Goal: Feedback & Contribution: Leave review/rating

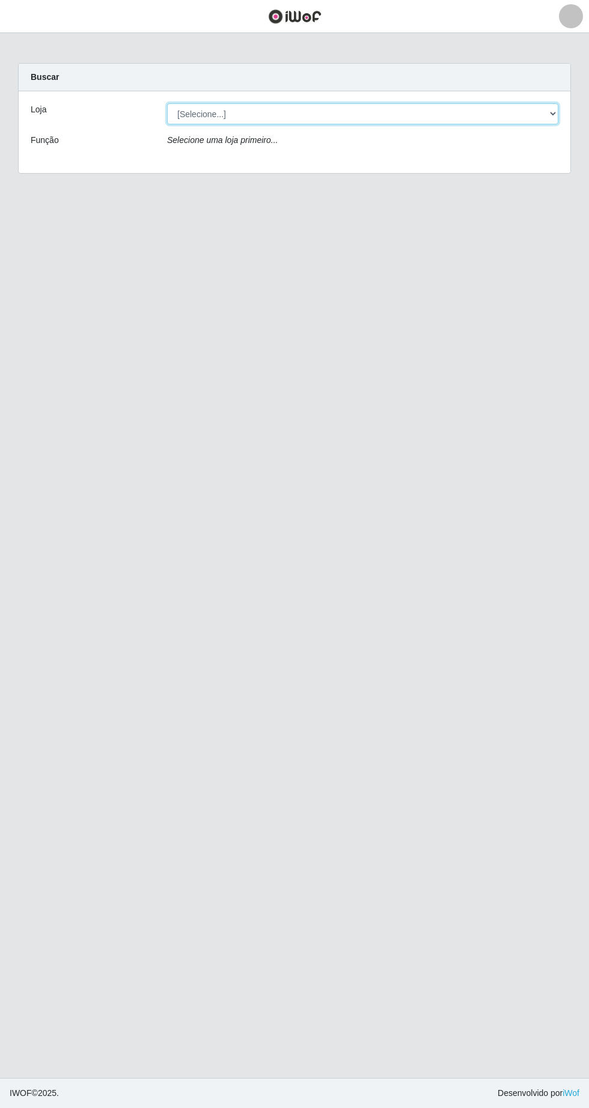
click at [224, 108] on select "[Selecione...] Extrabom - Loja 05 [GEOGRAPHIC_DATA]" at bounding box center [362, 113] width 391 height 21
select select "494"
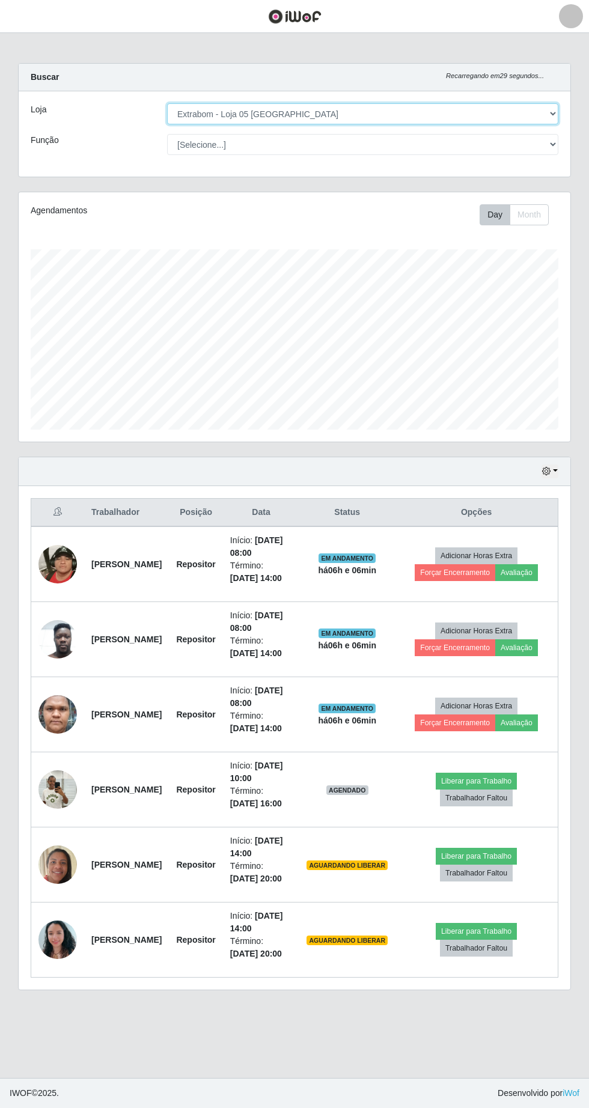
scroll to position [249, 552]
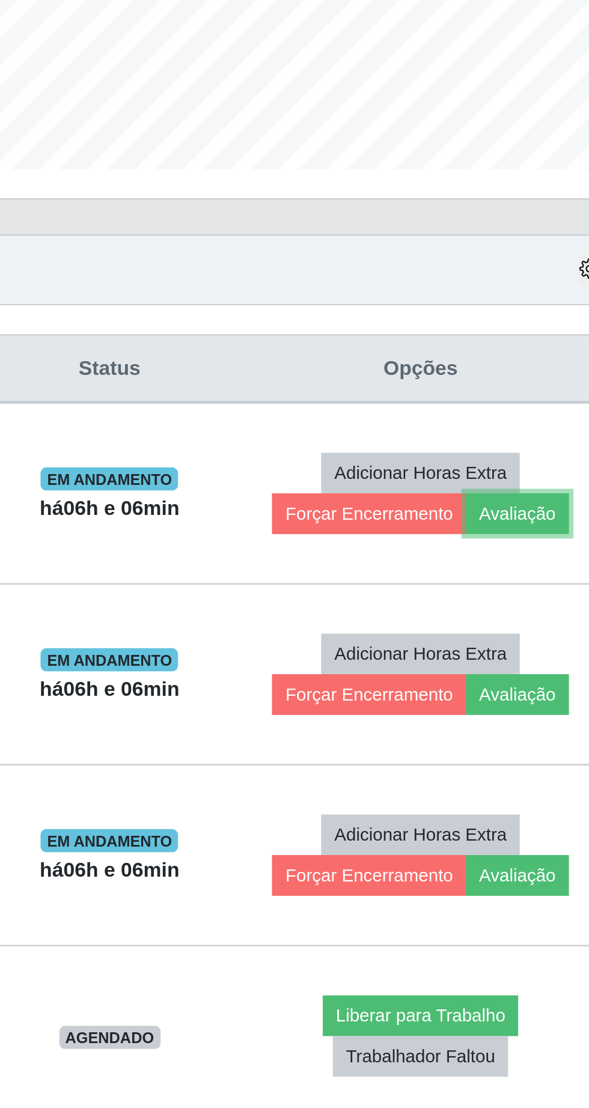
click at [533, 576] on button "Avaliação" at bounding box center [516, 572] width 43 height 17
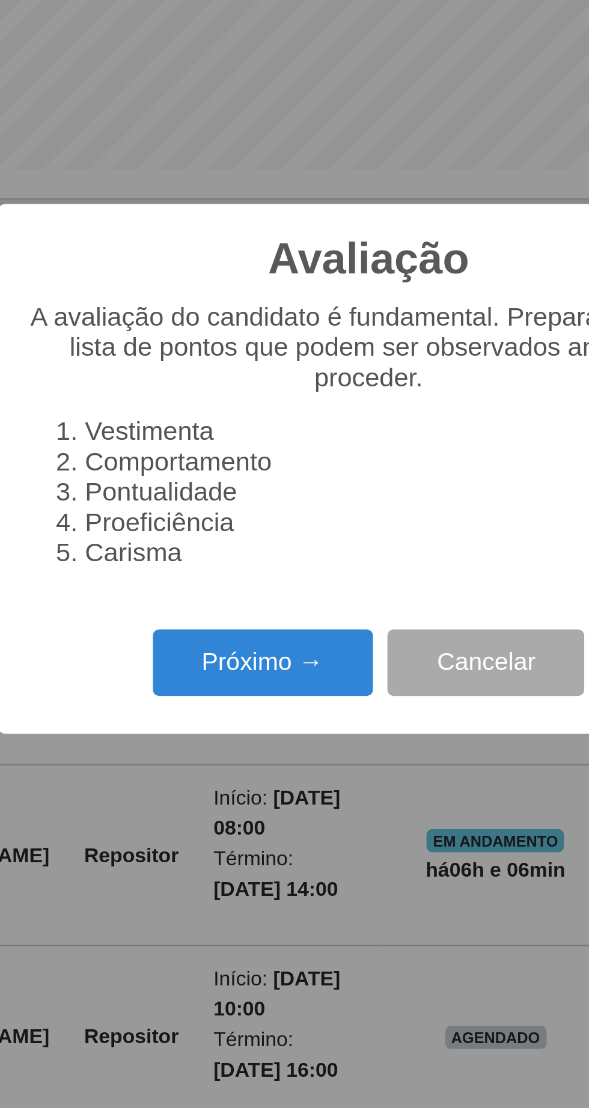
click at [258, 633] on button "Próximo →" at bounding box center [250, 635] width 91 height 28
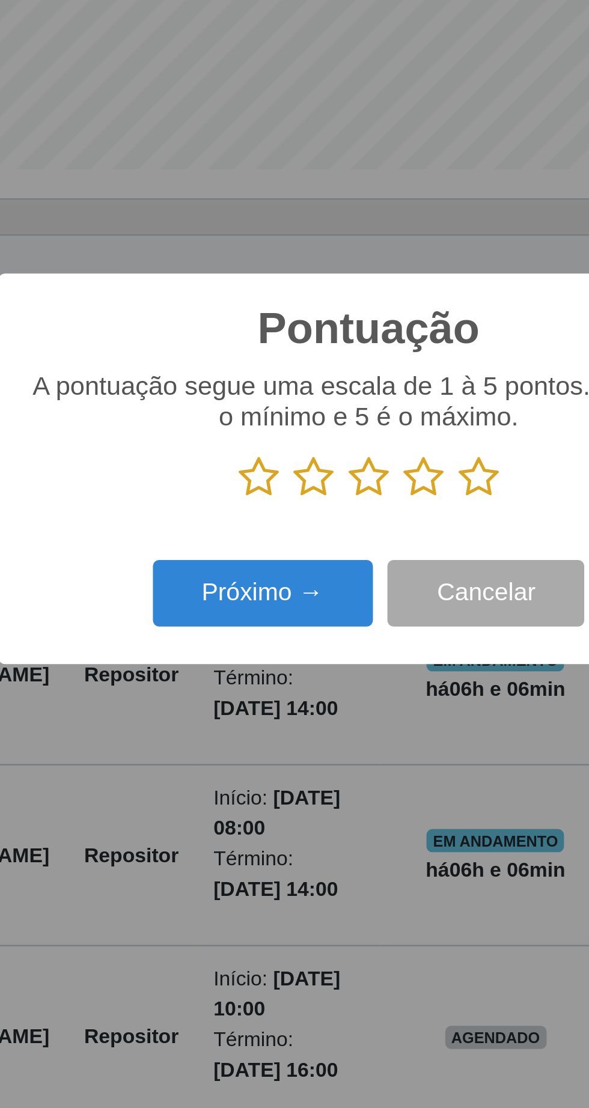
click at [345, 560] on icon at bounding box center [340, 558] width 17 height 18
click at [332, 567] on input "radio" at bounding box center [332, 567] width 0 height 0
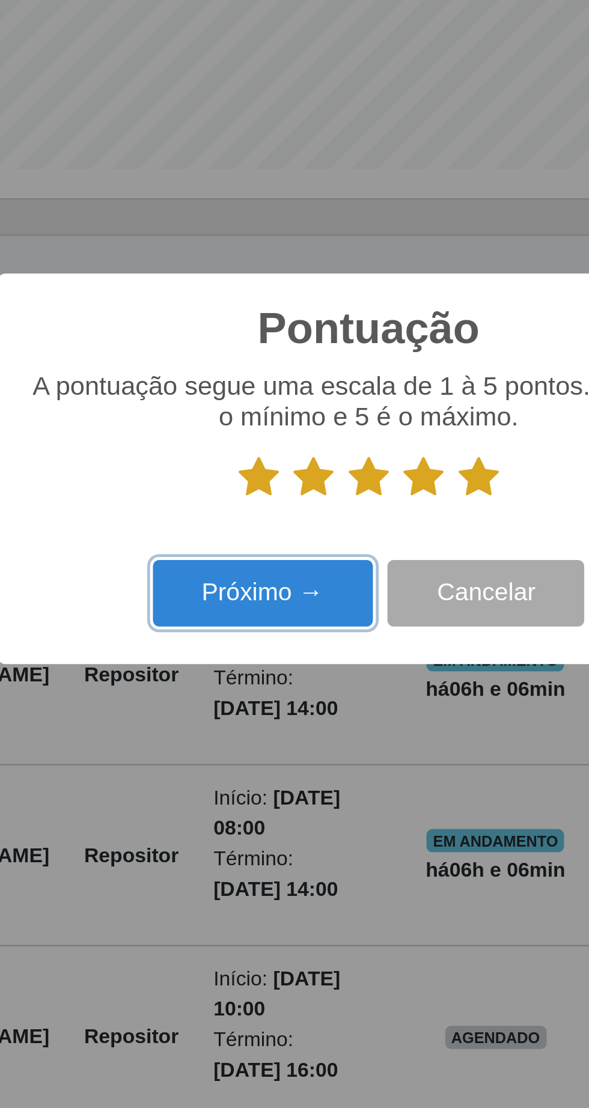
click at [263, 606] on button "Próximo →" at bounding box center [250, 606] width 91 height 28
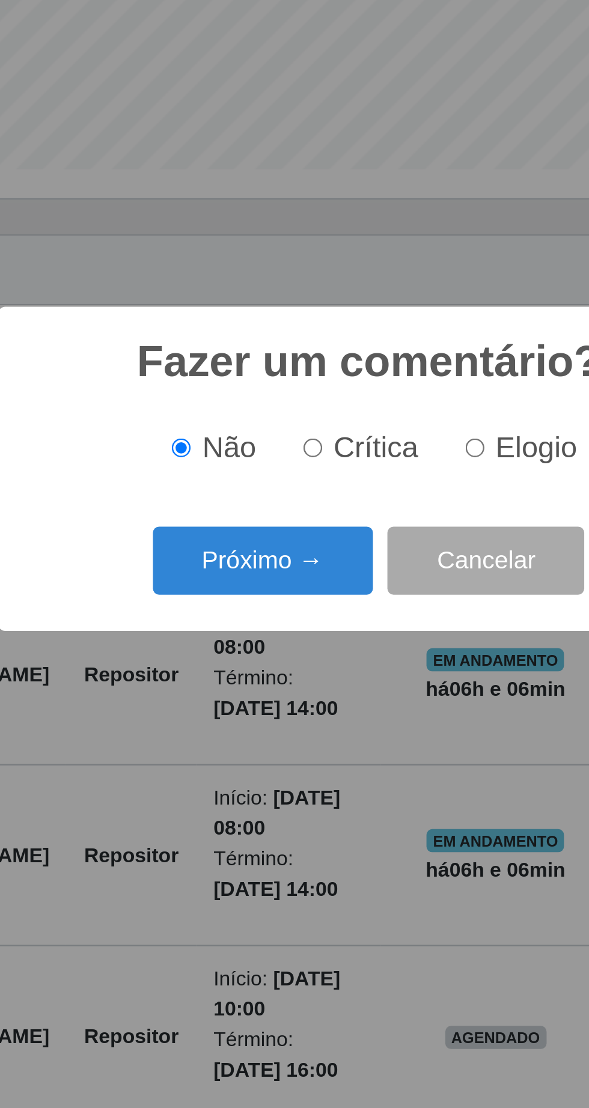
click at [342, 546] on input "Elogio" at bounding box center [339, 545] width 8 height 8
radio input "true"
click at [236, 598] on button "Próximo →" at bounding box center [250, 592] width 91 height 28
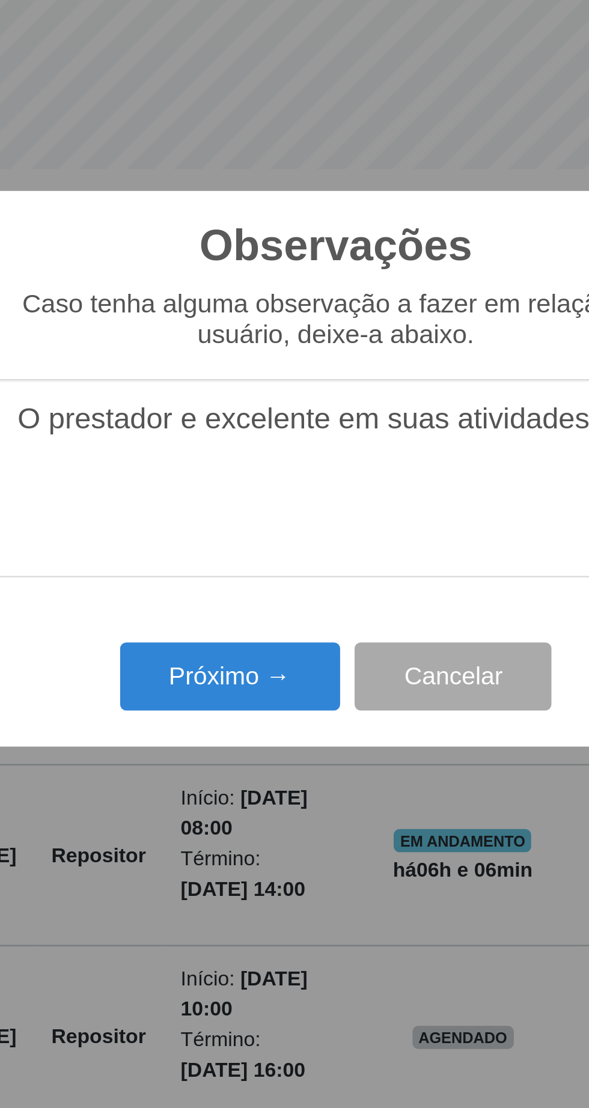
type textarea "O prestador e excelente em suas atividades"
click at [256, 644] on button "Próximo →" at bounding box center [250, 640] width 91 height 28
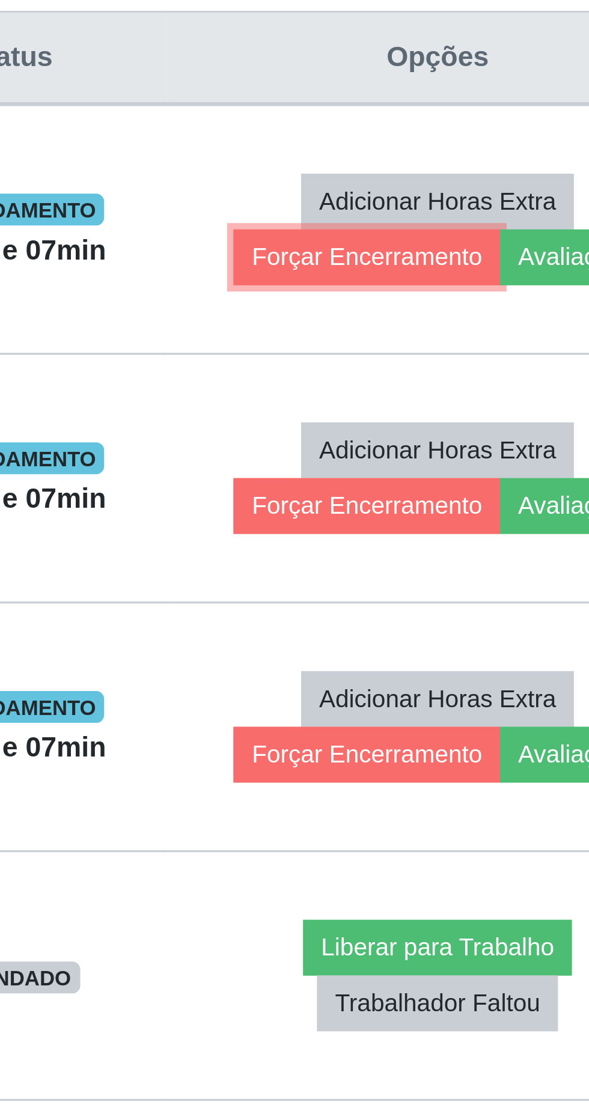
click at [462, 578] on button "Forçar Encerramento" at bounding box center [455, 572] width 81 height 17
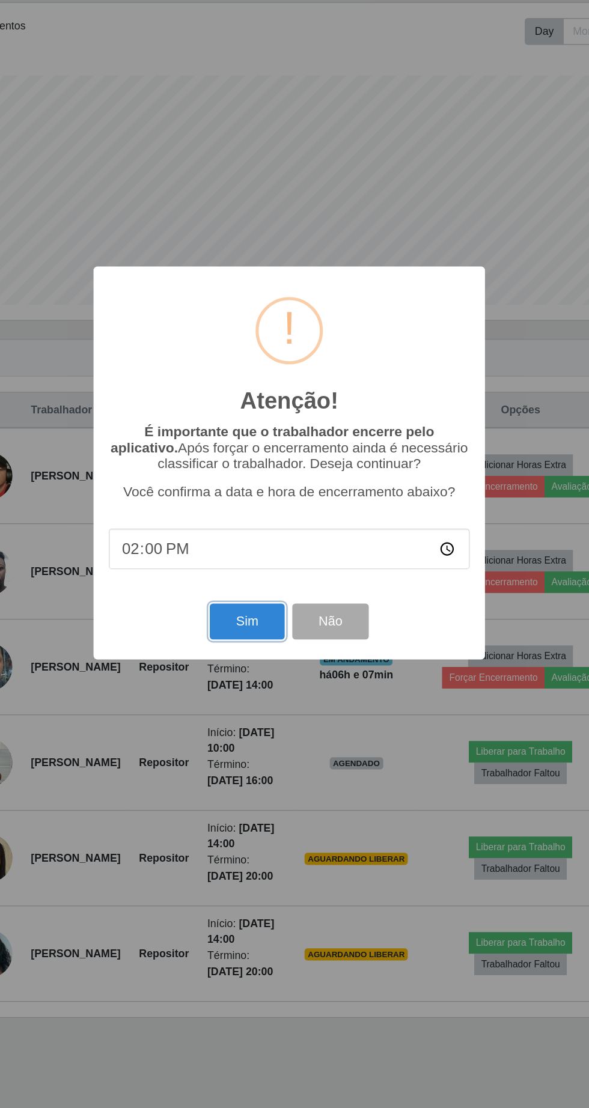
click at [254, 688] on button "Sim" at bounding box center [261, 679] width 58 height 28
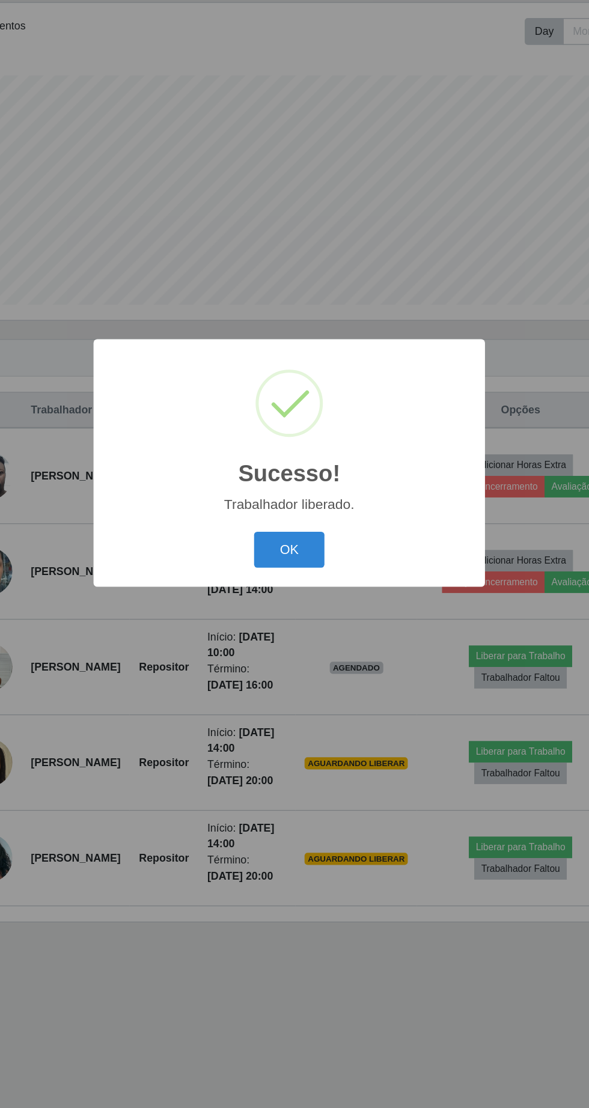
click at [296, 628] on button "OK" at bounding box center [295, 622] width 56 height 28
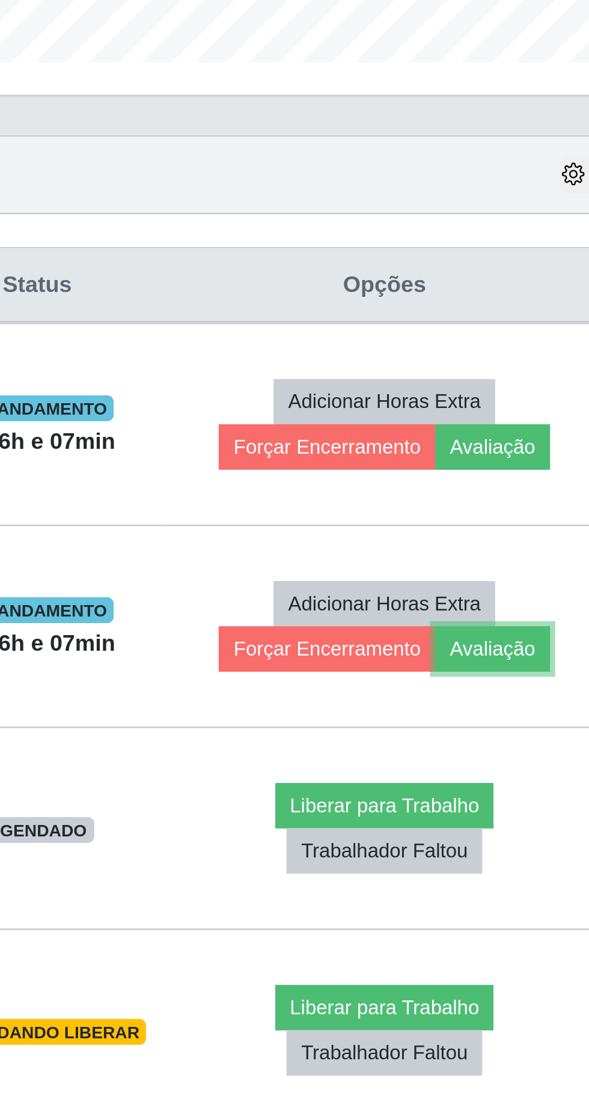
click at [536, 650] on button "Avaliação" at bounding box center [516, 647] width 43 height 17
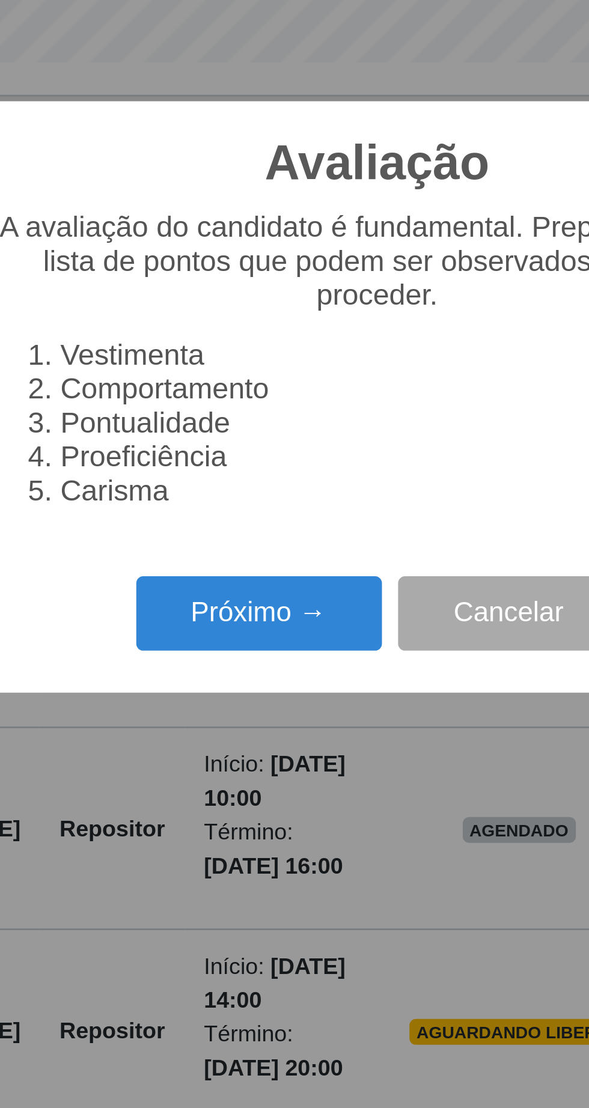
click at [258, 638] on button "Próximo →" at bounding box center [250, 635] width 91 height 28
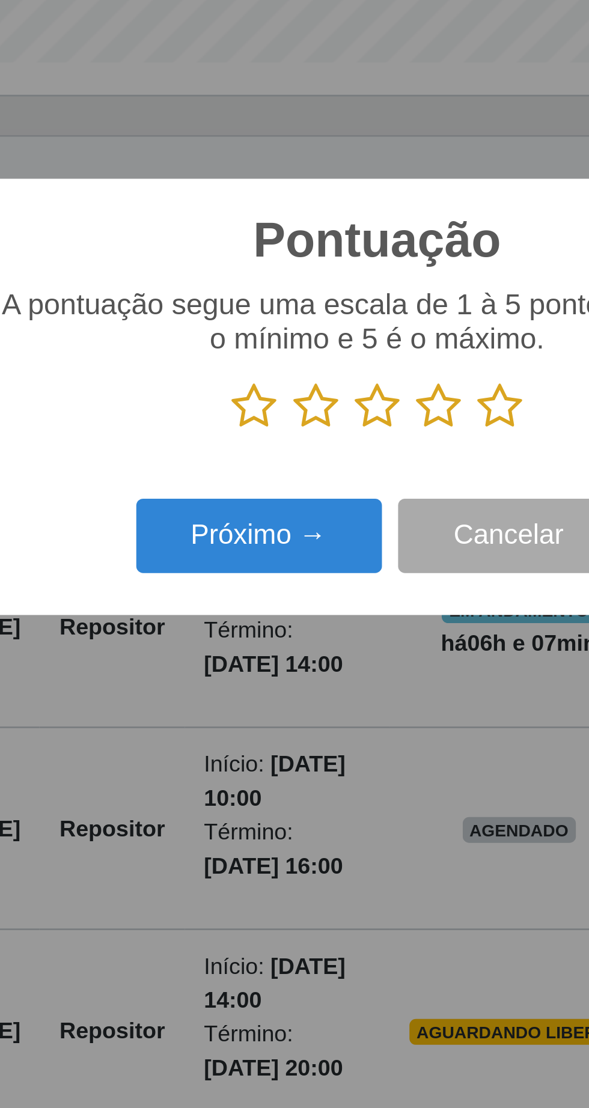
click at [348, 564] on icon at bounding box center [340, 558] width 17 height 18
click at [332, 567] on input "radio" at bounding box center [332, 567] width 0 height 0
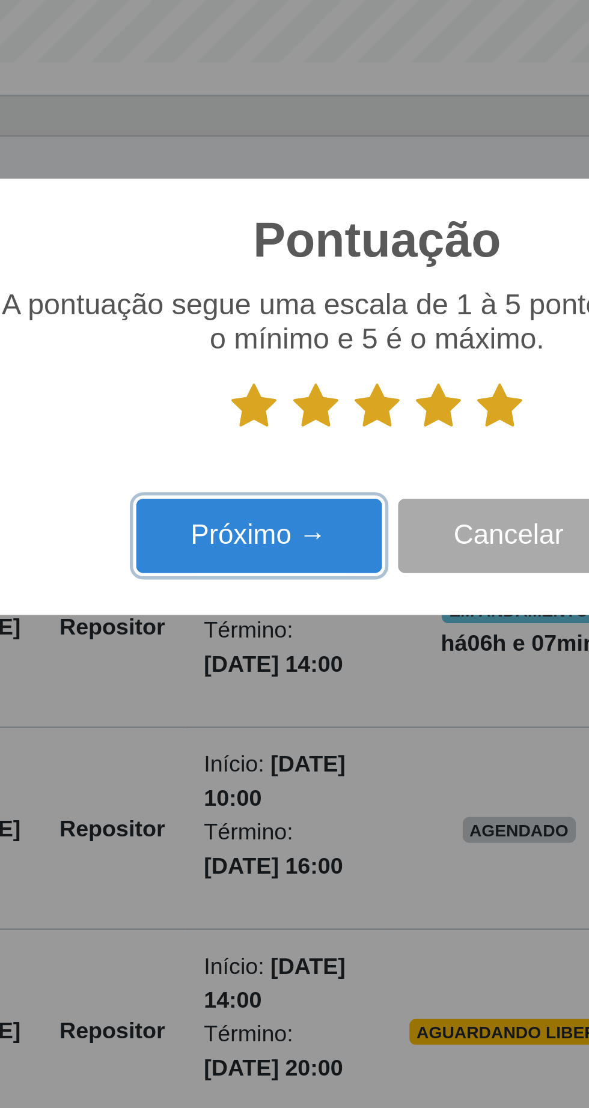
click at [263, 612] on button "Próximo →" at bounding box center [250, 606] width 91 height 28
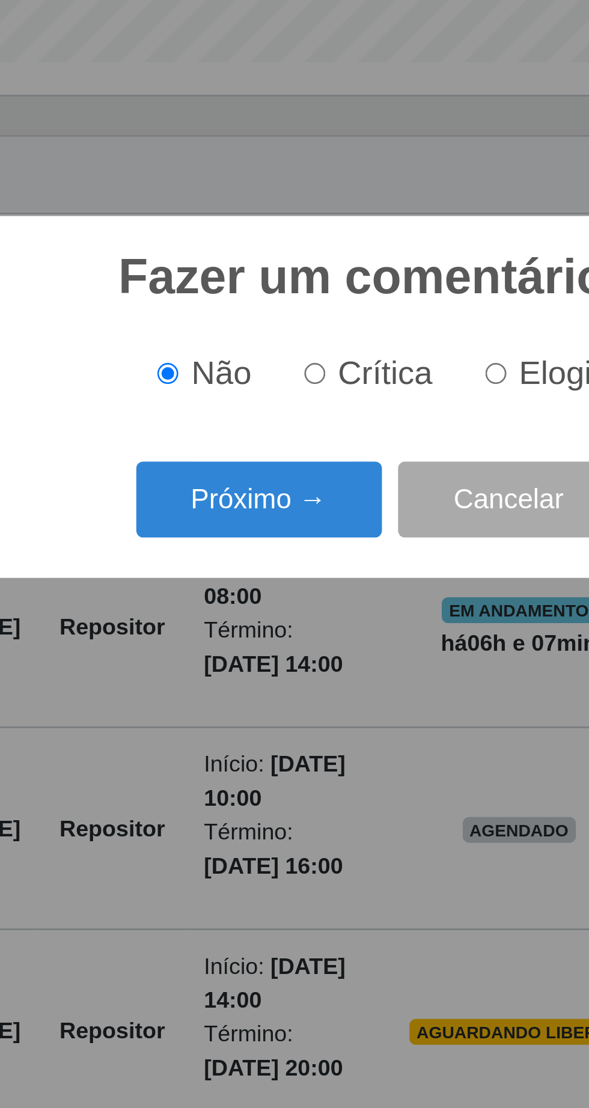
click at [343, 541] on input "Elogio" at bounding box center [339, 545] width 8 height 8
radio input "true"
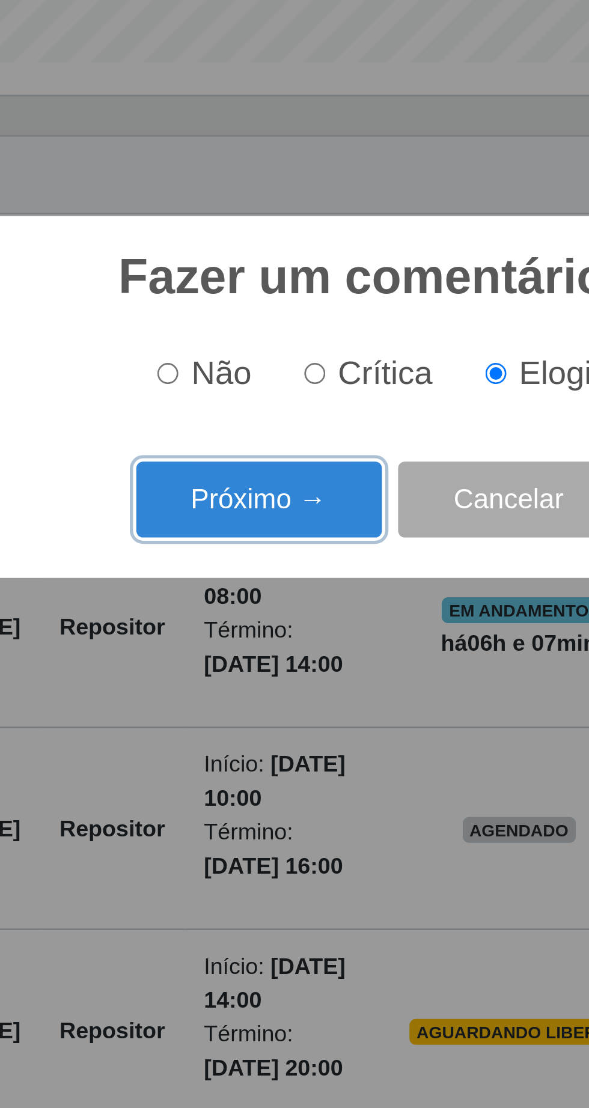
click at [269, 592] on button "Próximo →" at bounding box center [250, 592] width 91 height 28
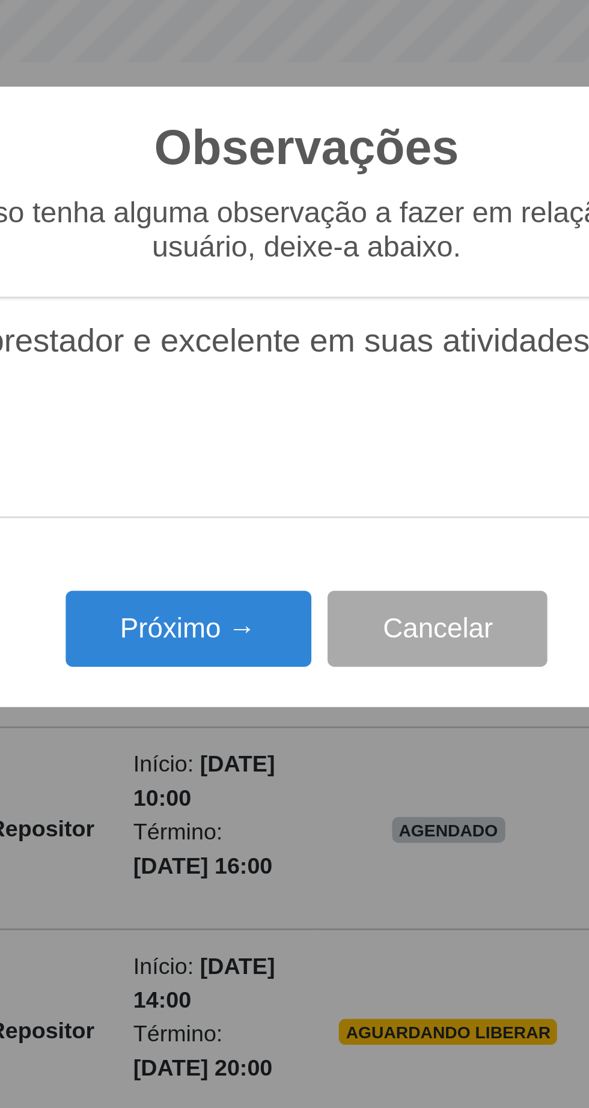
type textarea "O prestador e excelente em suas atividades"
click at [265, 645] on button "Próximo →" at bounding box center [250, 640] width 91 height 28
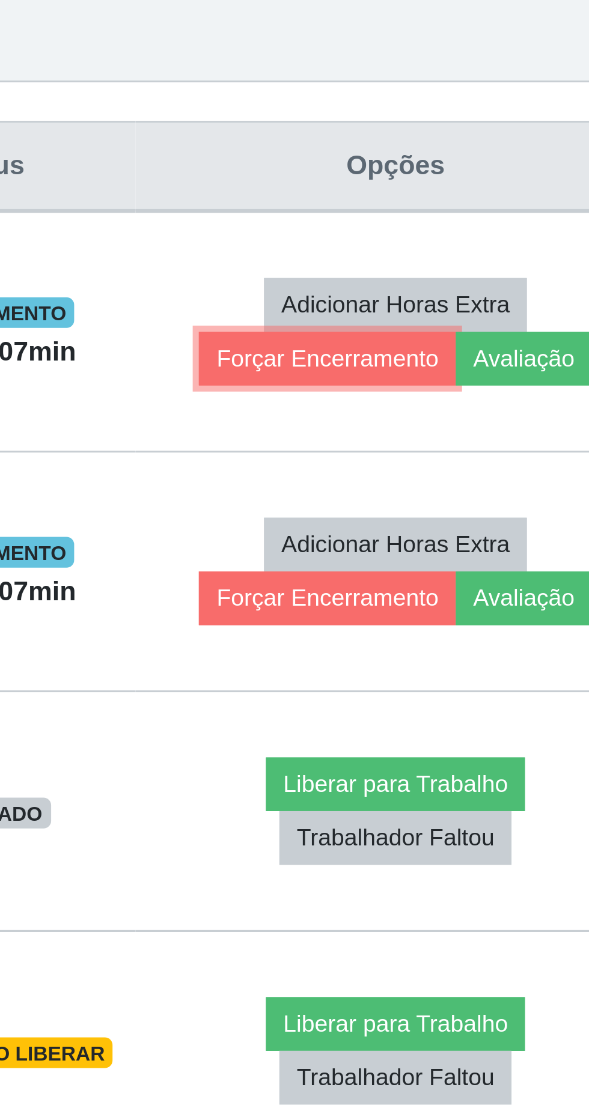
click at [472, 576] on button "Forçar Encerramento" at bounding box center [455, 572] width 81 height 17
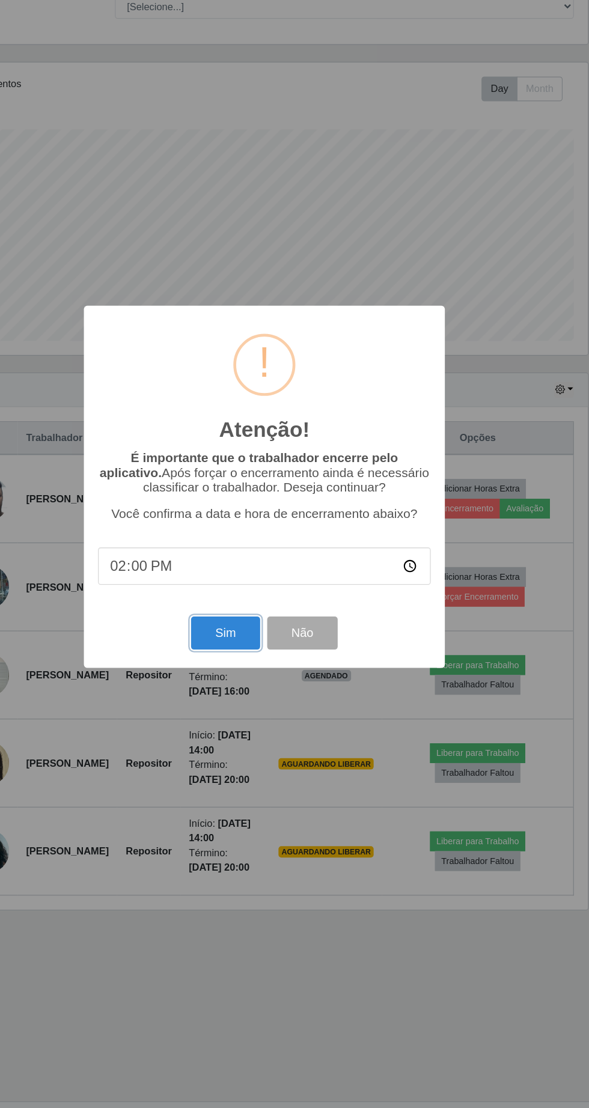
click at [259, 680] on button "Sim" at bounding box center [261, 679] width 58 height 28
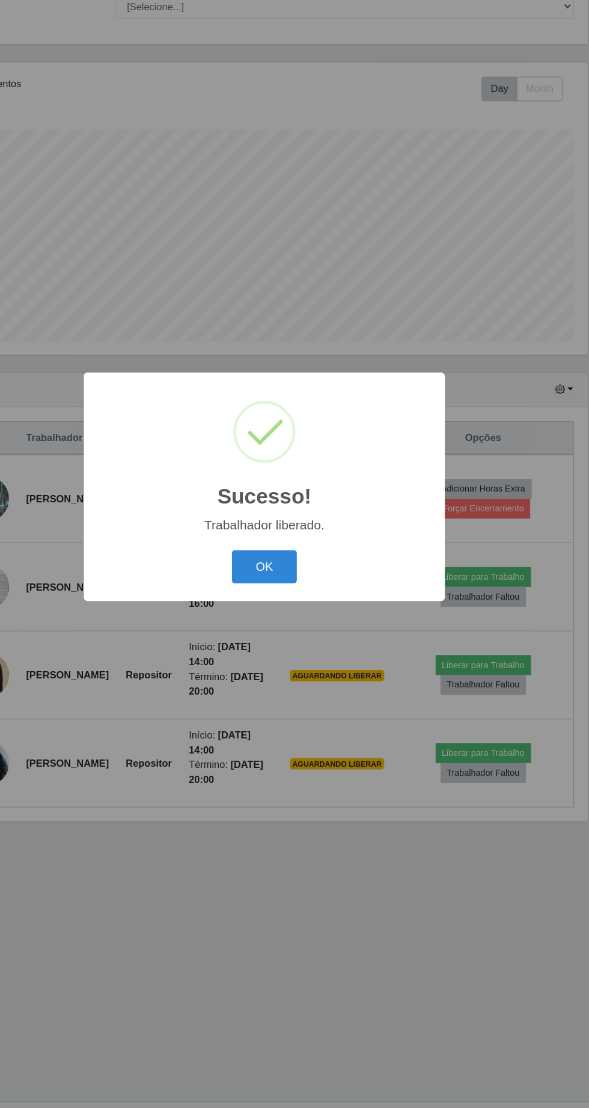
click at [302, 627] on button "OK" at bounding box center [295, 622] width 56 height 28
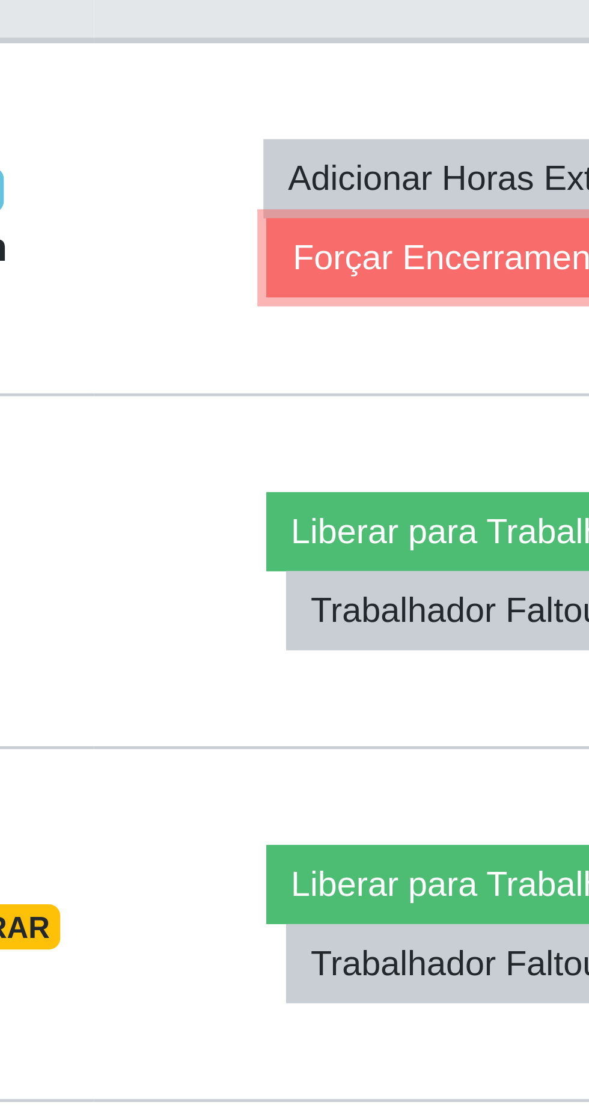
click at [492, 575] on button "Forçar Encerramento" at bounding box center [481, 572] width 81 height 17
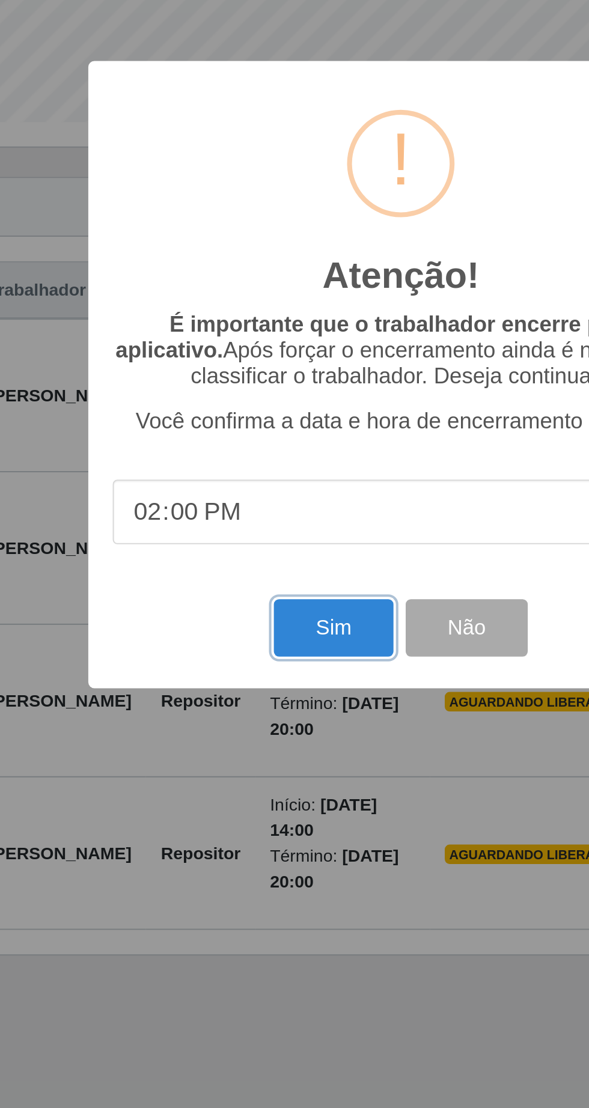
click at [263, 680] on button "Sim" at bounding box center [261, 679] width 58 height 28
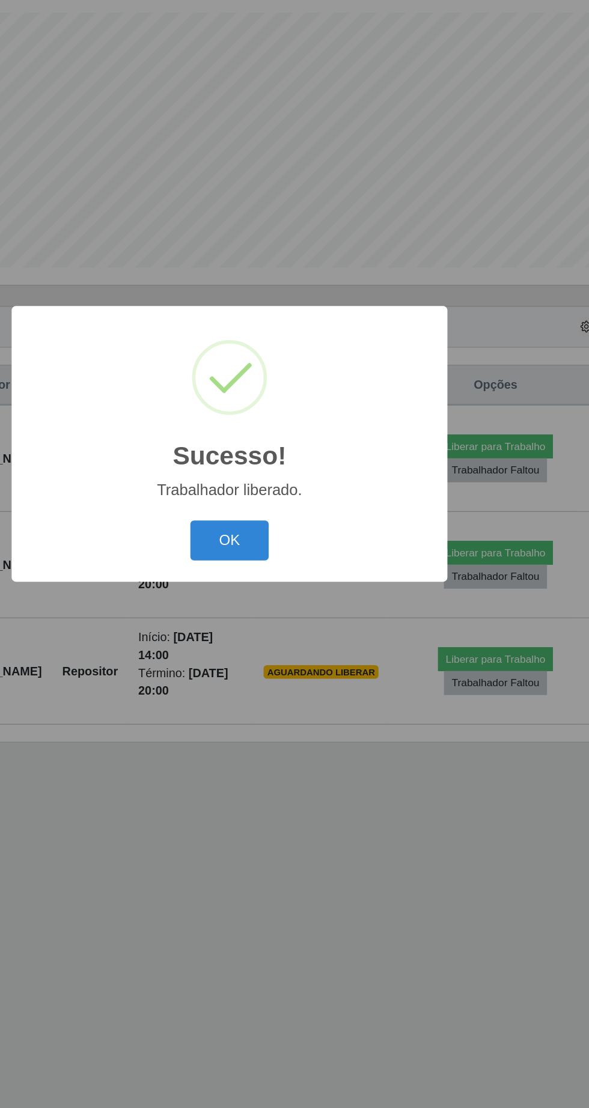
click at [310, 625] on button "OK" at bounding box center [295, 622] width 56 height 28
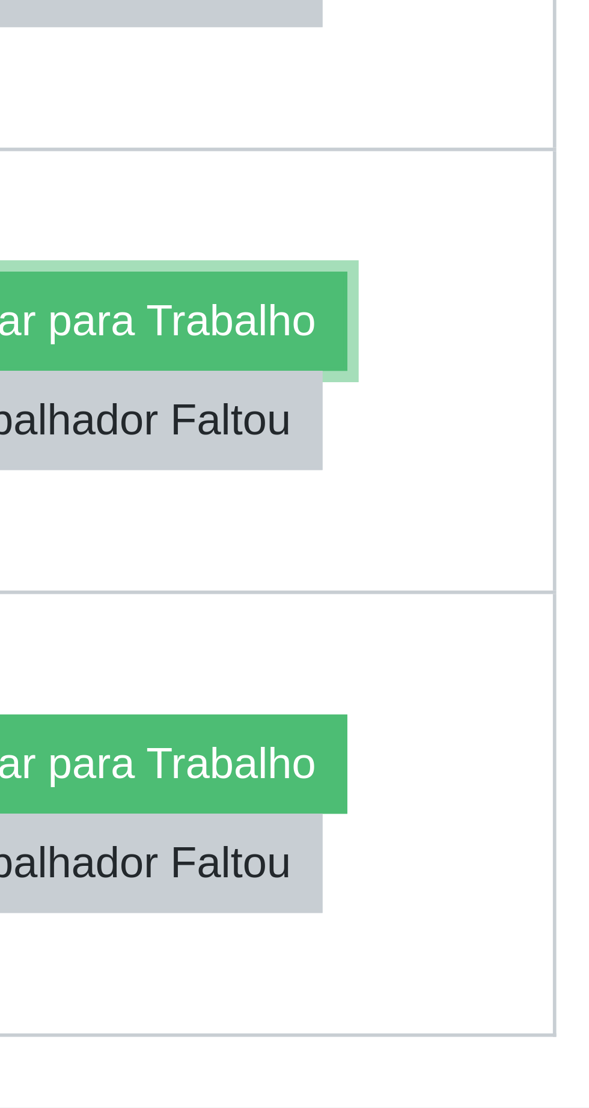
click at [523, 629] on button "Liberar para Trabalho" at bounding box center [482, 631] width 81 height 17
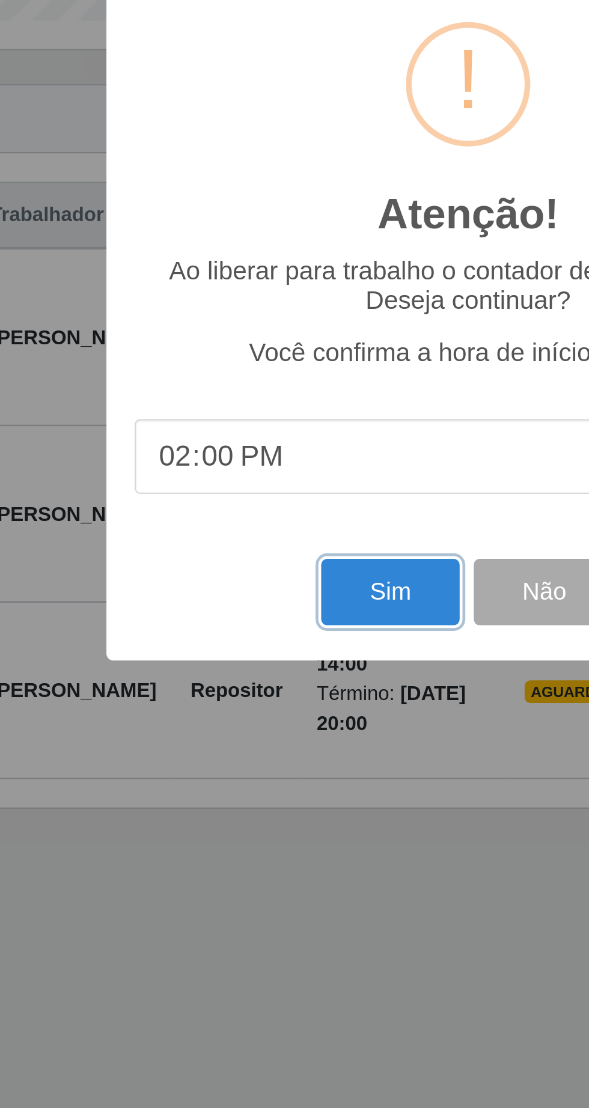
click at [265, 675] on button "Sim" at bounding box center [261, 673] width 58 height 28
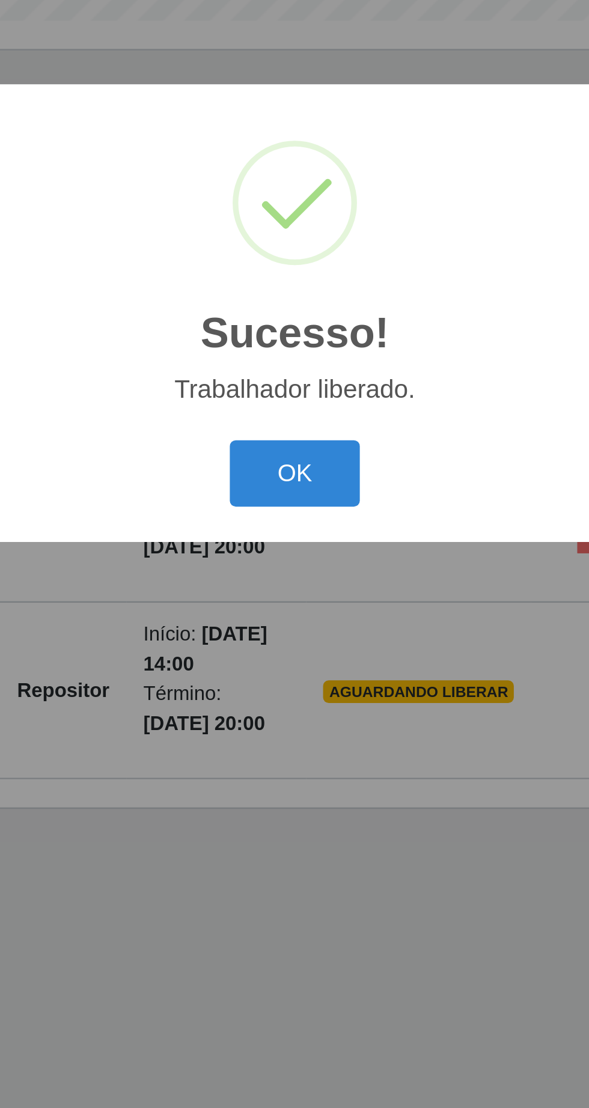
click at [309, 632] on button "OK" at bounding box center [295, 622] width 56 height 28
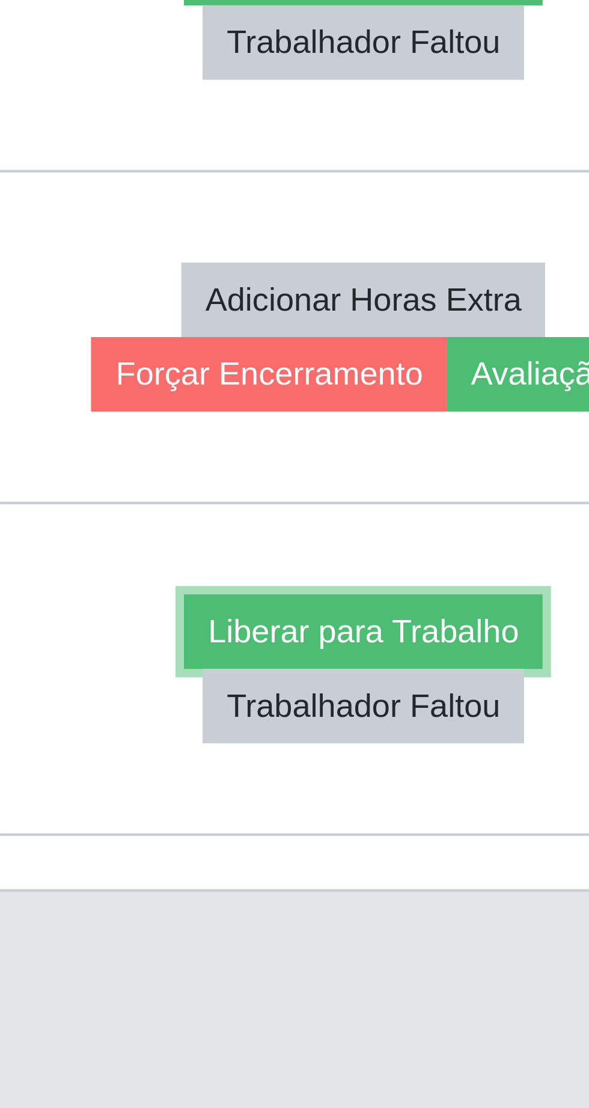
click at [486, 706] on button "Liberar para Trabalho" at bounding box center [476, 706] width 81 height 17
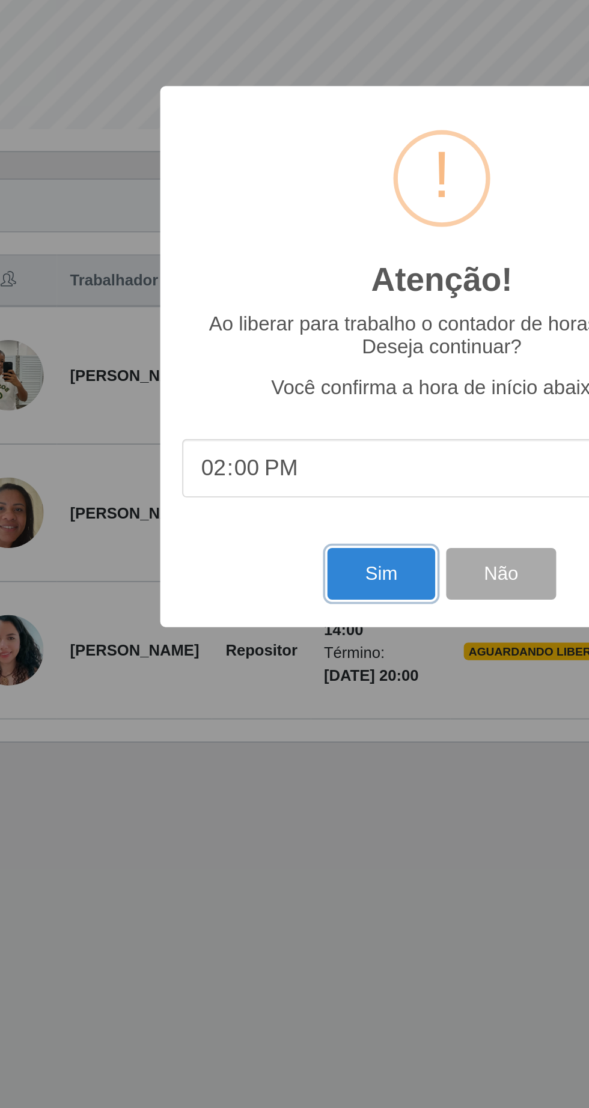
click at [254, 674] on button "Sim" at bounding box center [261, 673] width 58 height 28
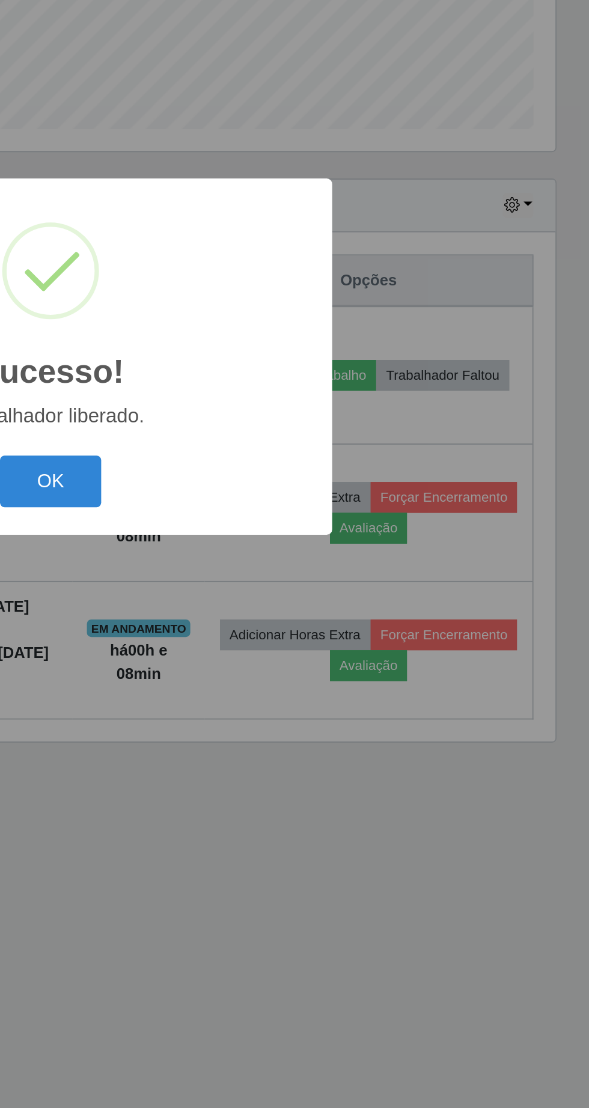
click at [303, 623] on button "OK" at bounding box center [295, 622] width 56 height 28
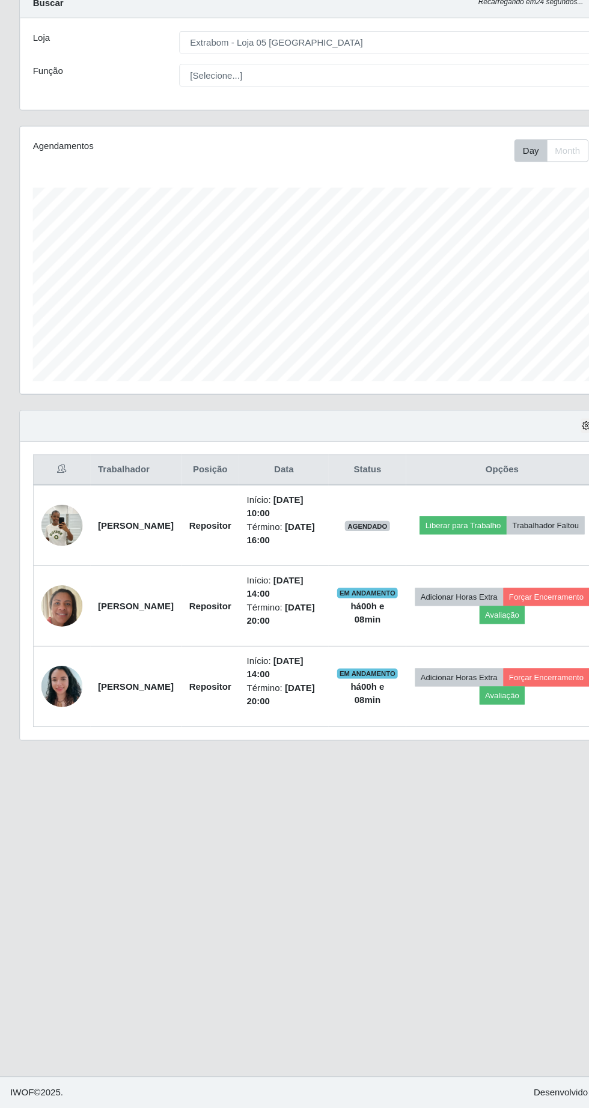
scroll to position [0, 0]
